Goal: Task Accomplishment & Management: Manage account settings

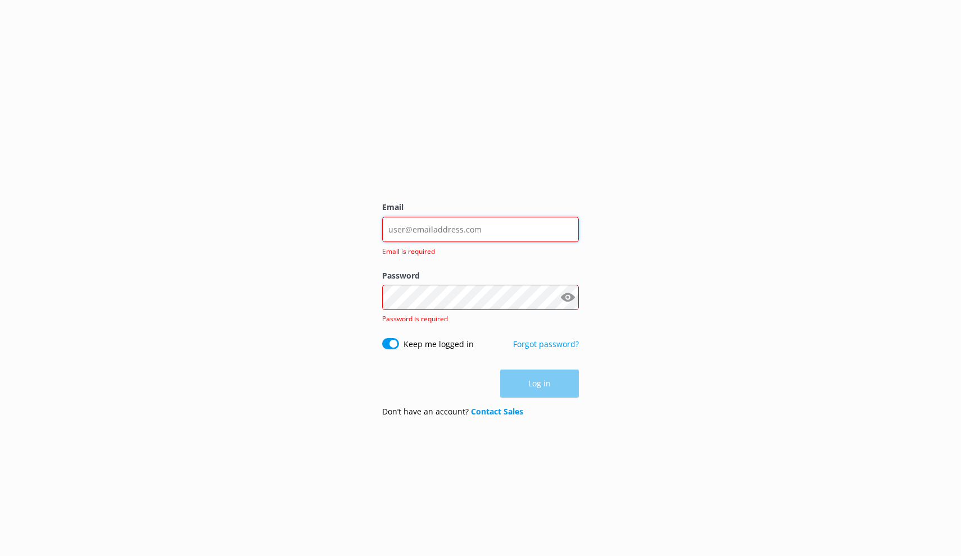
type input "[EMAIL_ADDRESS][DOMAIN_NAME]"
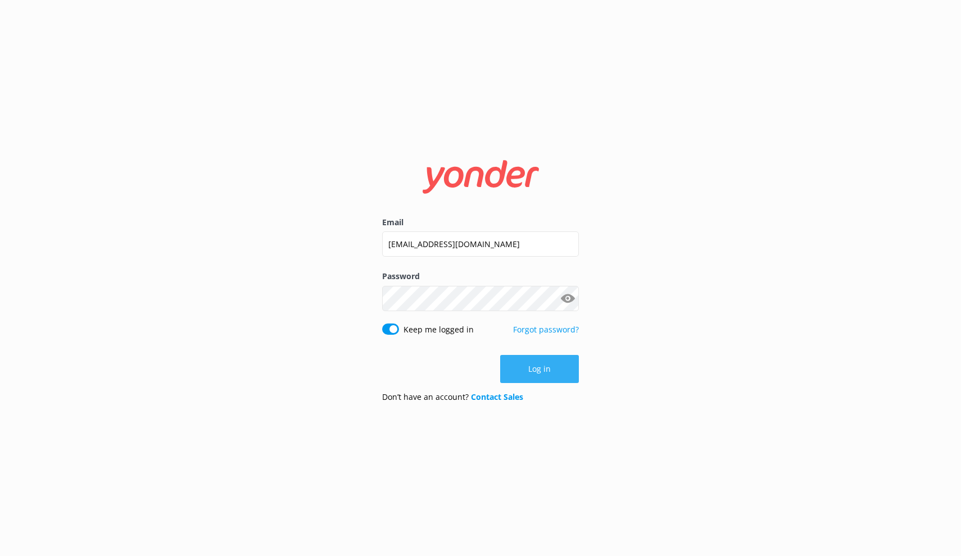
click at [543, 372] on button "Log in" at bounding box center [539, 369] width 79 height 28
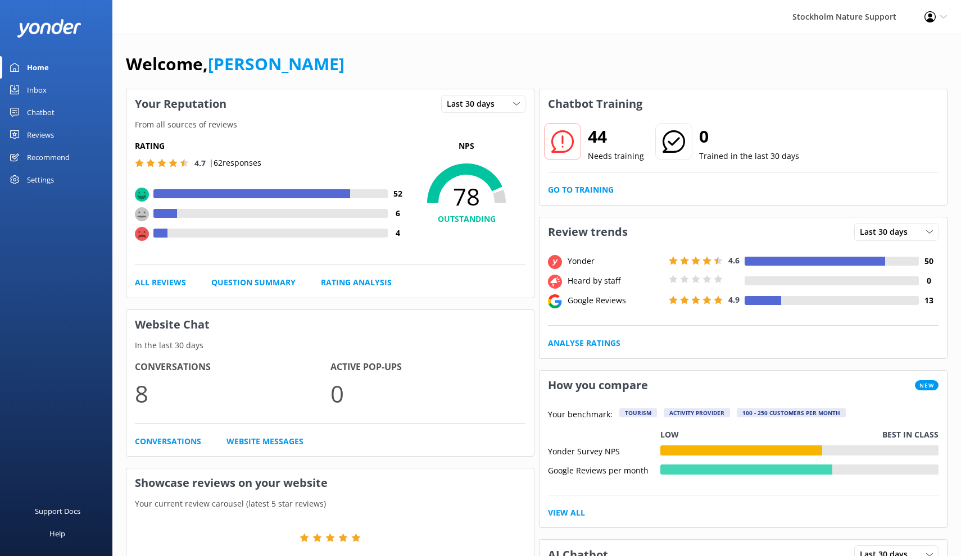
click at [45, 135] on div "Reviews" at bounding box center [40, 135] width 27 height 22
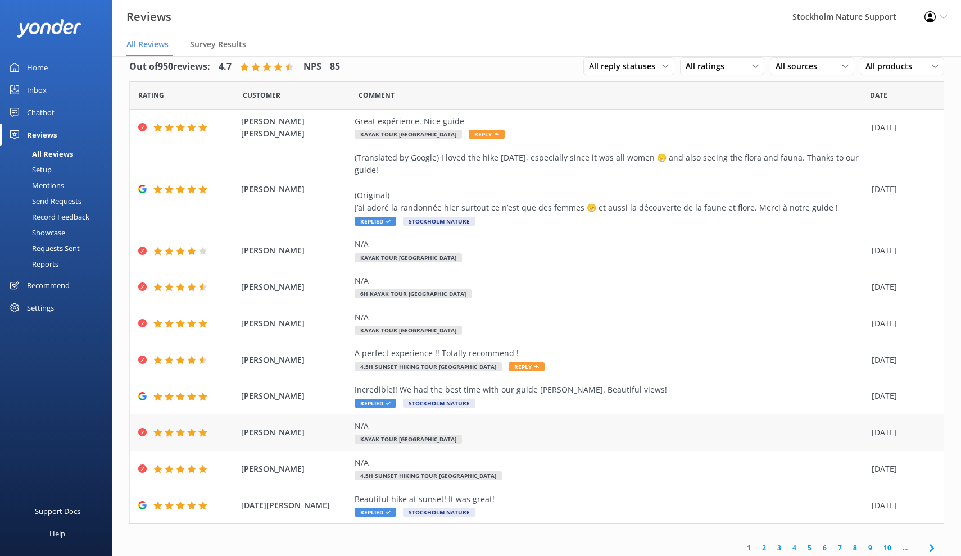
scroll to position [15, 0]
click at [764, 543] on link "2" at bounding box center [763, 548] width 15 height 11
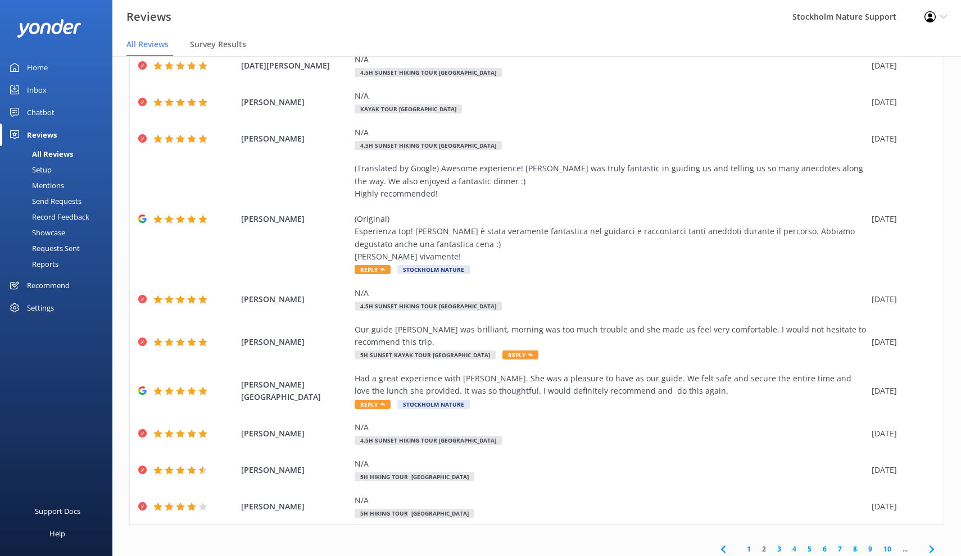
scroll to position [76, 0]
click at [779, 546] on link "3" at bounding box center [778, 549] width 15 height 11
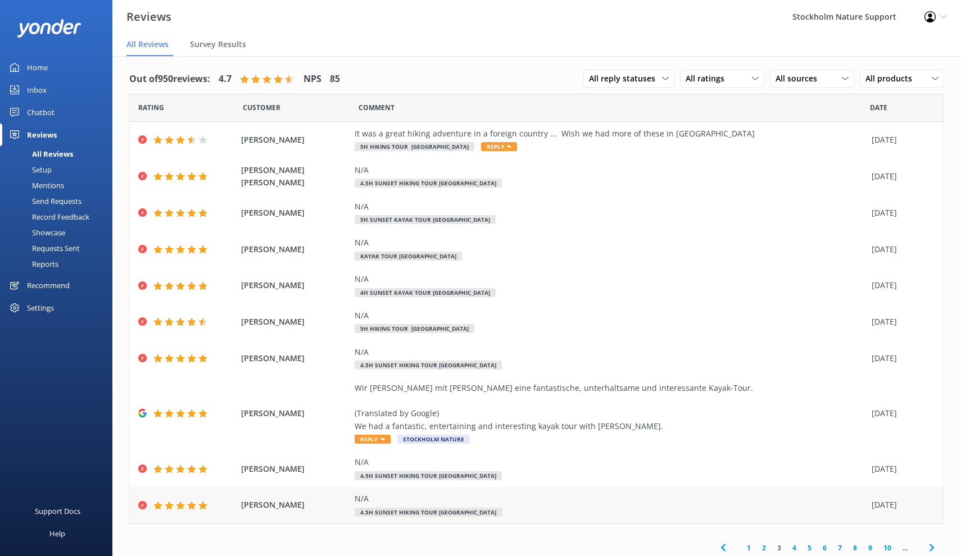
scroll to position [2, 0]
click at [795, 546] on link "4" at bounding box center [793, 548] width 15 height 11
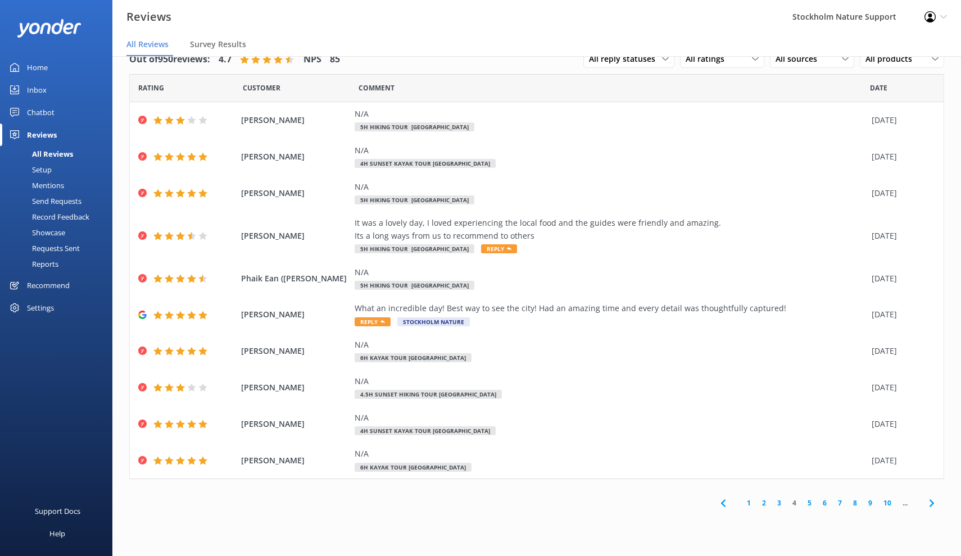
scroll to position [22, 0]
click at [809, 500] on link "5" at bounding box center [809, 503] width 15 height 11
